Goal: Entertainment & Leisure: Consume media (video, audio)

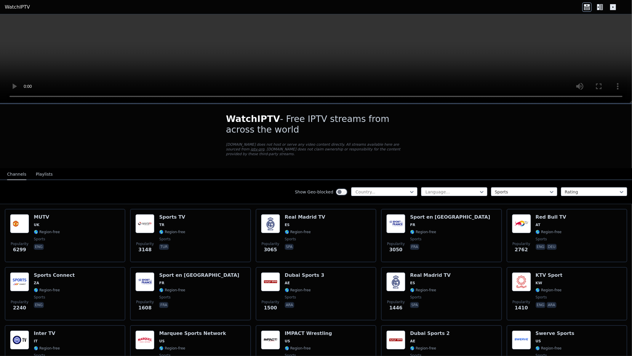
click at [315, 103] on video at bounding box center [316, 58] width 632 height 89
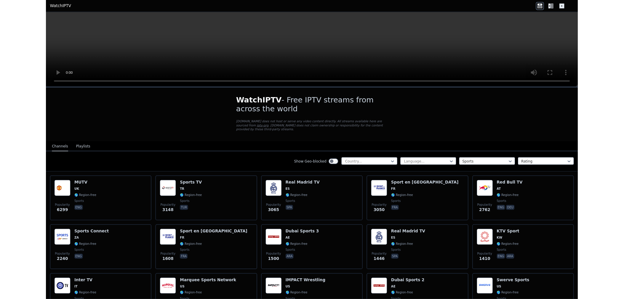
scroll to position [99, 0]
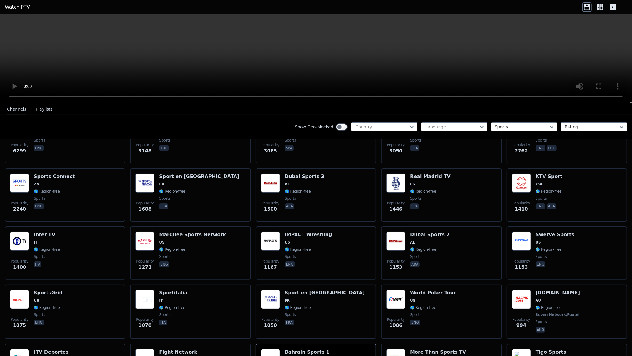
click at [549, 103] on video at bounding box center [316, 58] width 632 height 89
drag, startPoint x: 549, startPoint y: 202, endPoint x: 609, endPoint y: 159, distance: 73.8
click at [560, 103] on video at bounding box center [316, 58] width 632 height 89
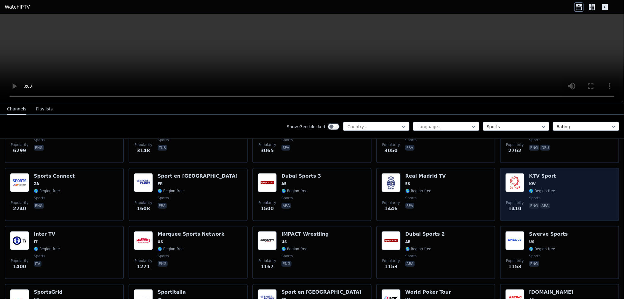
click at [554, 188] on div "Popularity 1410 KTV Sport KW 🌎 Region-free sports eng ara" at bounding box center [560, 194] width 108 height 43
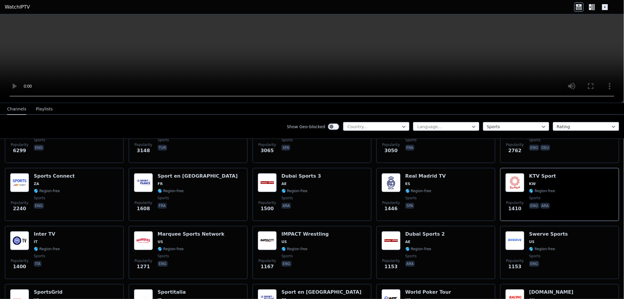
click at [352, 45] on video at bounding box center [312, 58] width 624 height 89
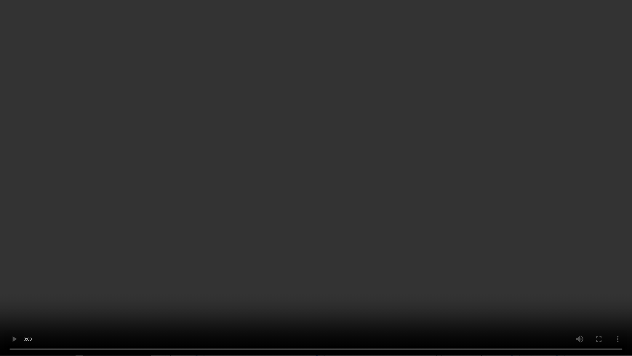
click at [389, 263] on video at bounding box center [316, 178] width 632 height 356
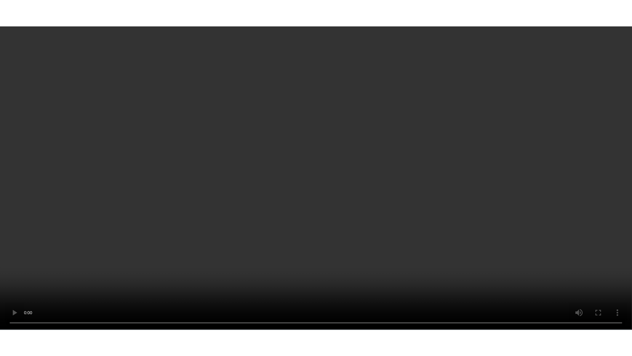
scroll to position [0, 0]
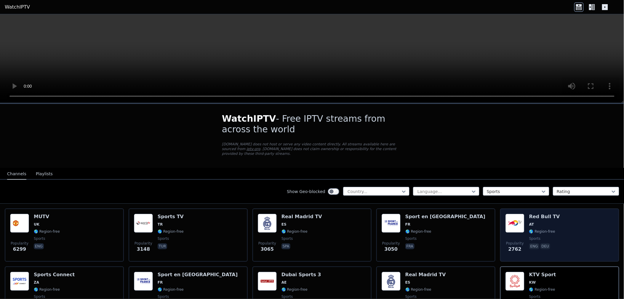
click at [571, 224] on div "Popularity 2762 Red Bull TV AT 🌎 Region-free sports eng deu" at bounding box center [560, 235] width 108 height 43
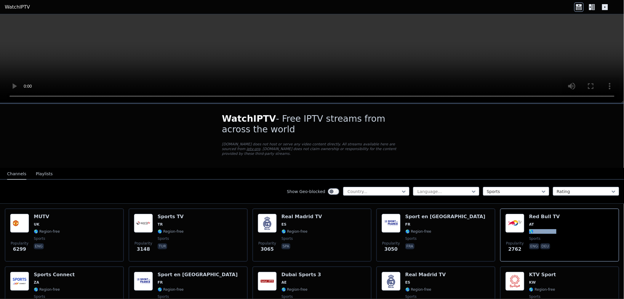
click at [349, 59] on video at bounding box center [312, 58] width 624 height 89
